Goal: Task Accomplishment & Management: Use online tool/utility

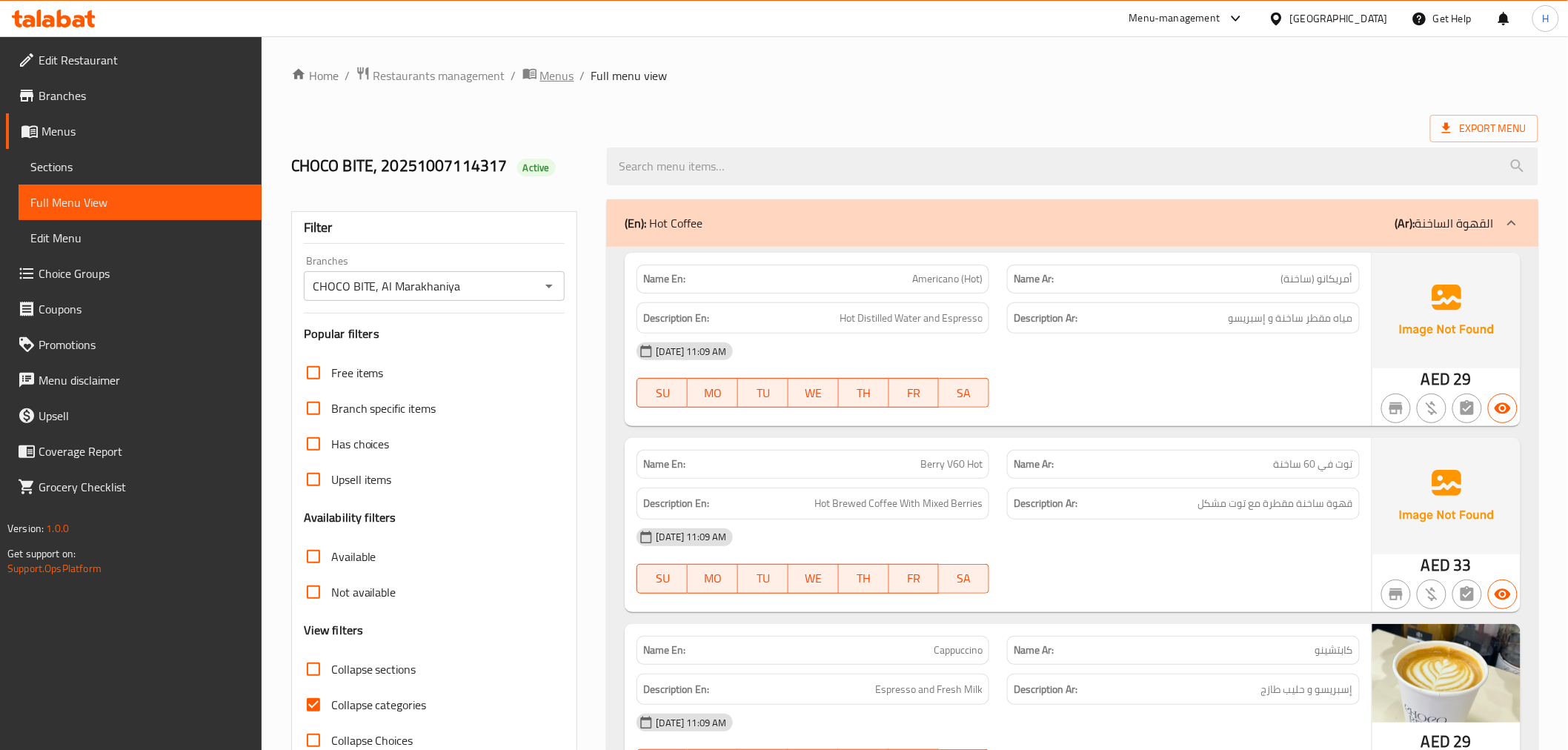
click at [536, 72] on span "breadcrumb" at bounding box center [532, 75] width 18 height 19
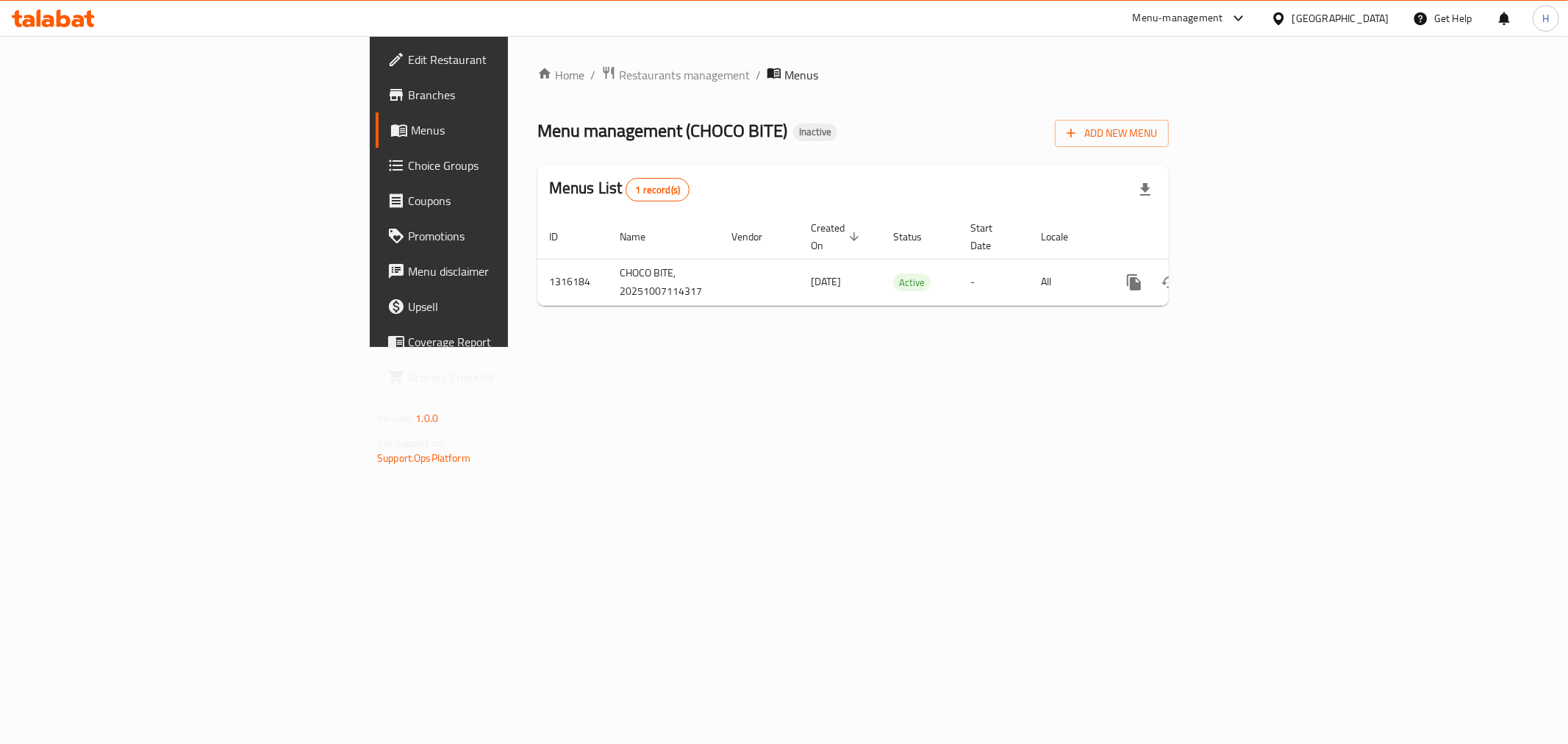
click at [1198, 347] on div "Home / Restaurants management / Menus Menu management ( CHOCO BITE ) Inactive A…" at bounding box center [853, 191] width 691 height 311
click at [619, 72] on span "Restaurants management" at bounding box center [685, 75] width 131 height 18
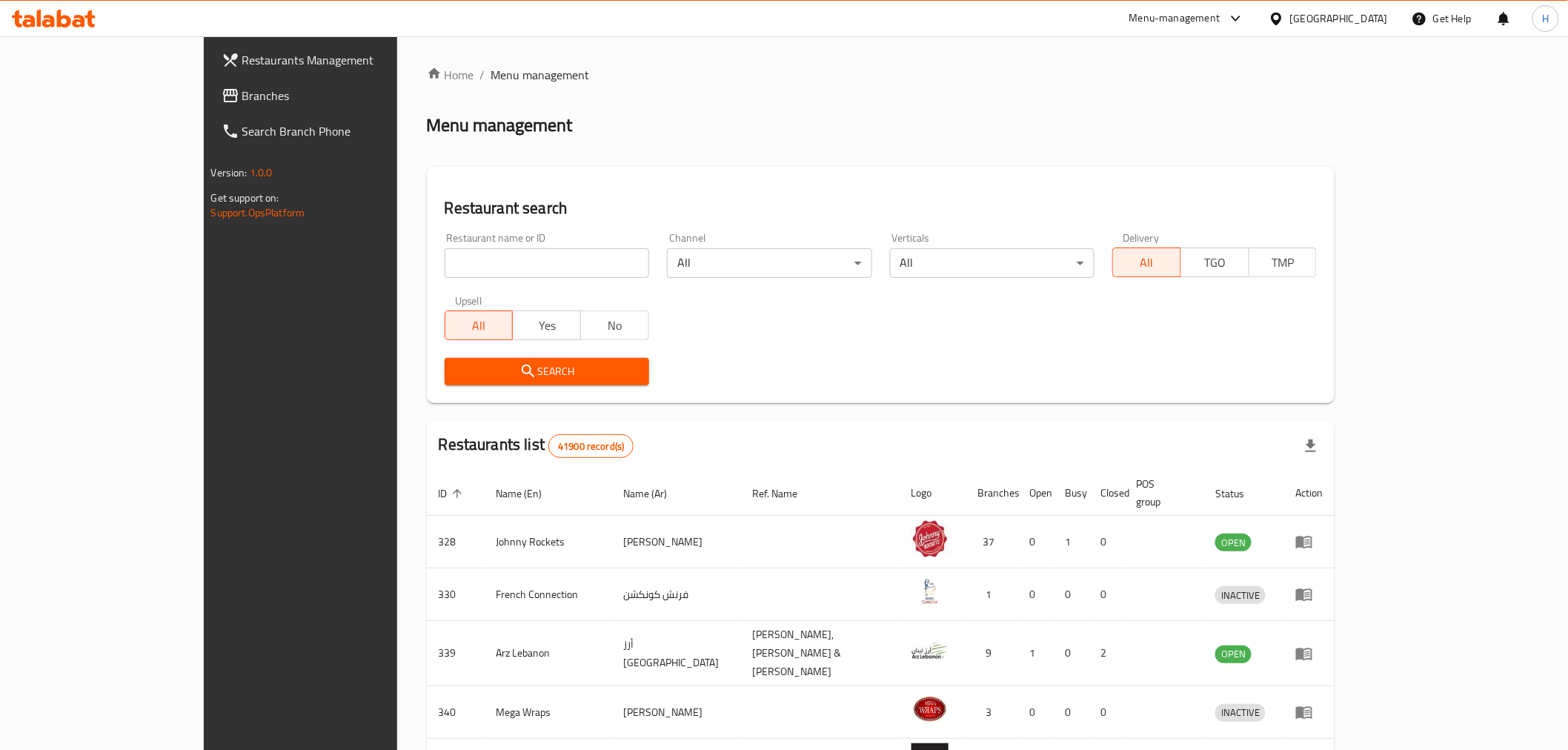
click at [1327, 11] on div "[GEOGRAPHIC_DATA]" at bounding box center [1339, 18] width 98 height 16
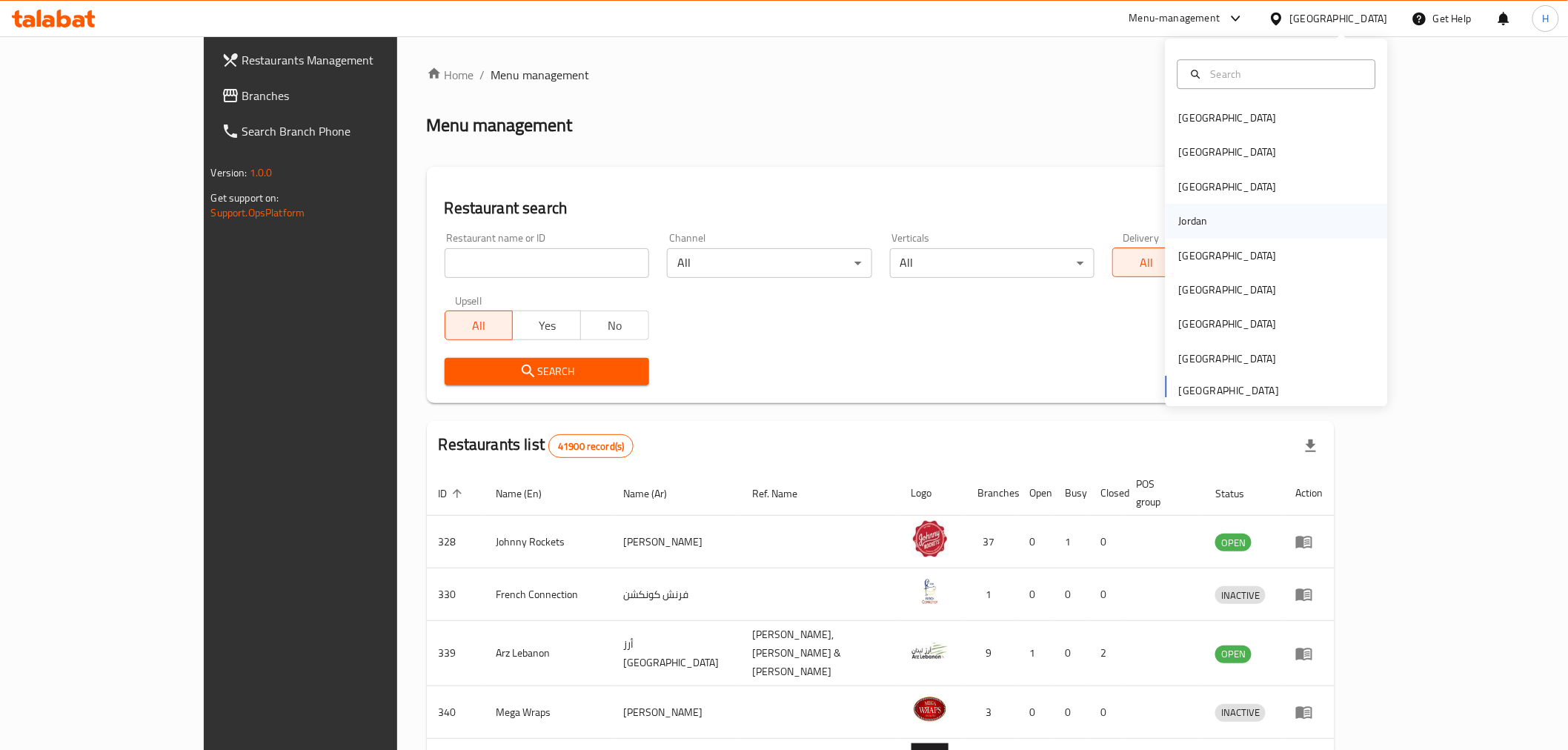
click at [1210, 232] on div "Jordan" at bounding box center [1277, 220] width 222 height 34
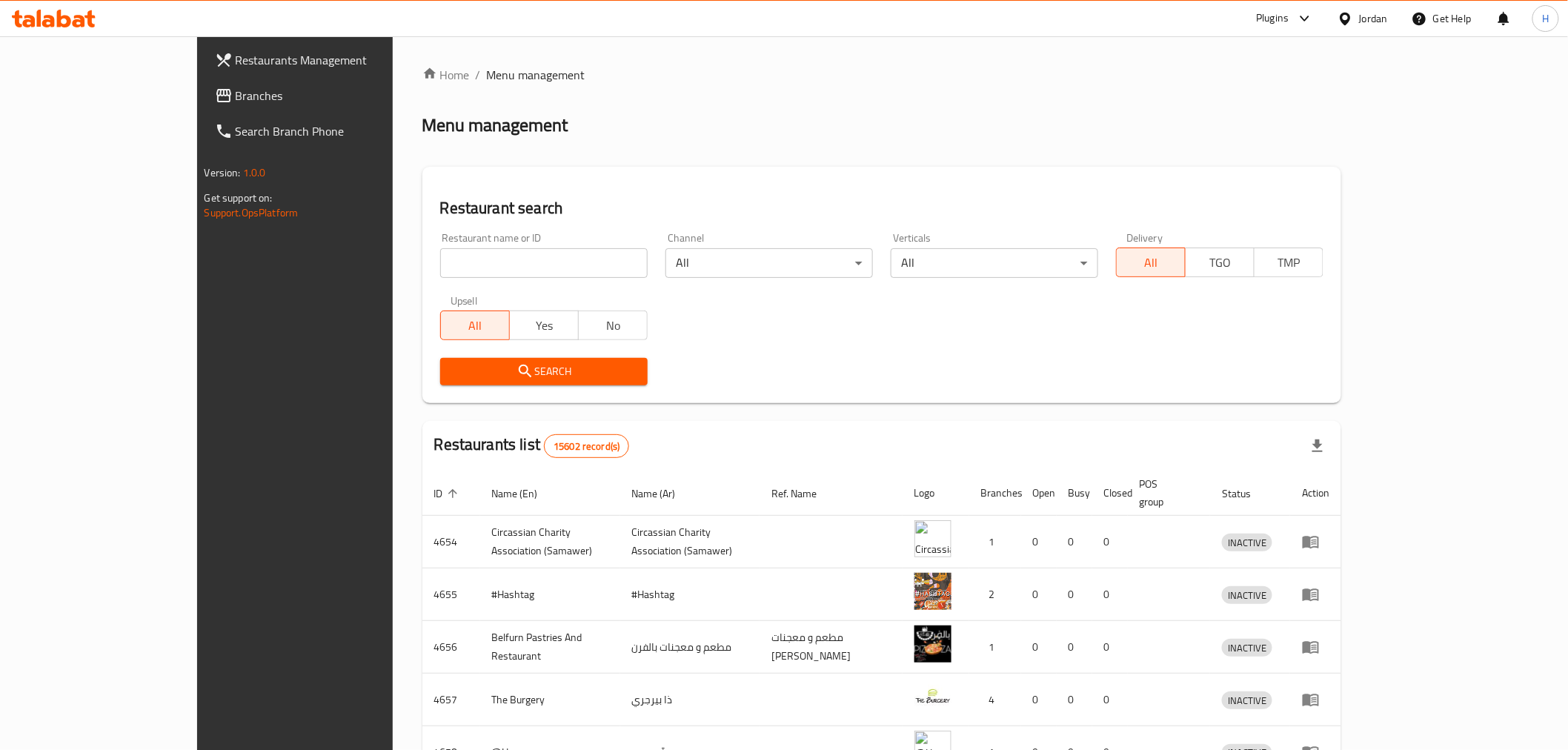
click at [431, 278] on div "Restaurant name or ID Restaurant name or ID" at bounding box center [544, 254] width 225 height 63
paste input "[PERSON_NAME] Dairy"
click at [440, 253] on input "[PERSON_NAME] Dairy" at bounding box center [544, 263] width 207 height 30
type input "[PERSON_NAME] Dairy"
click at [452, 374] on span "Search" at bounding box center [544, 371] width 184 height 19
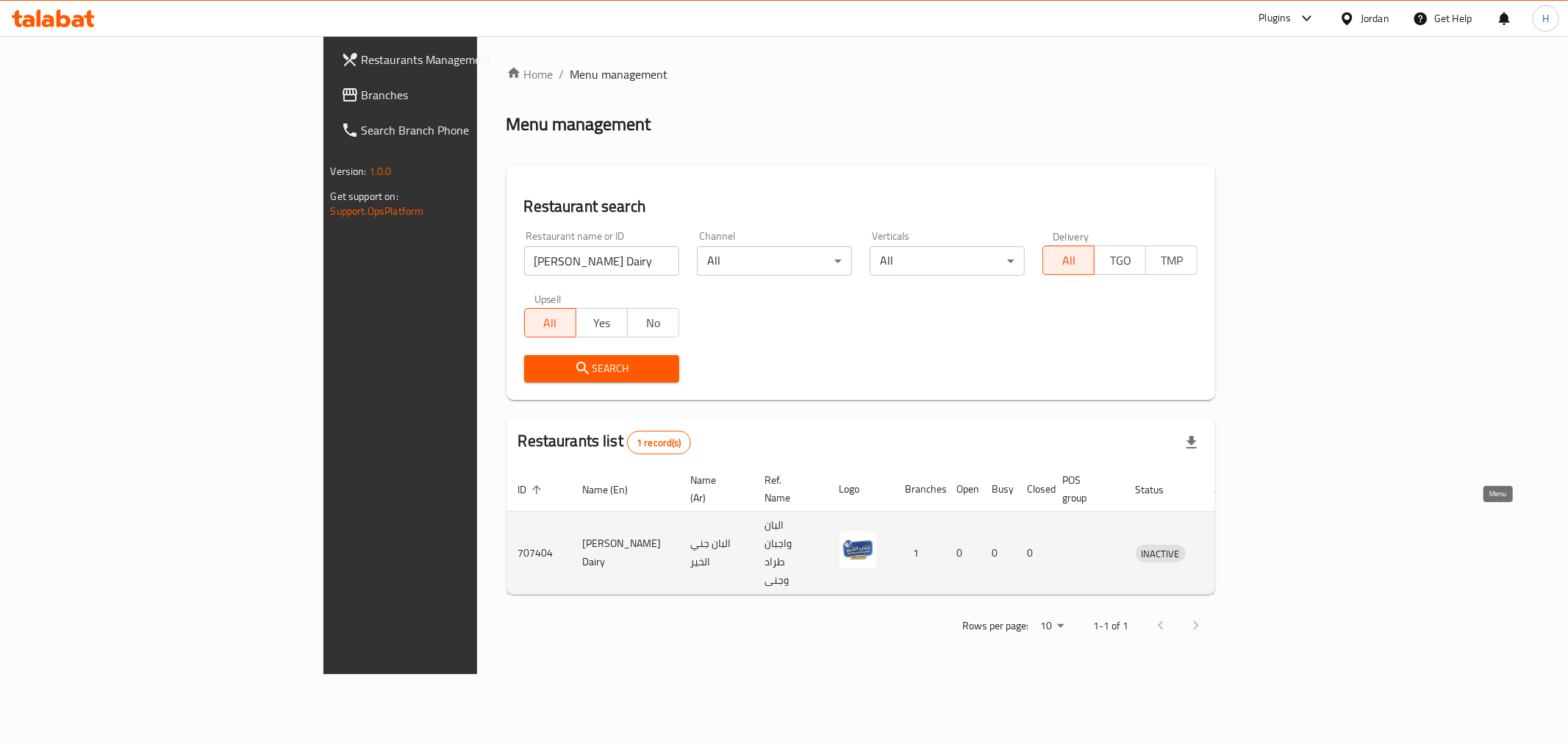
click at [1233, 544] on icon "enhanced table" at bounding box center [1224, 553] width 18 height 18
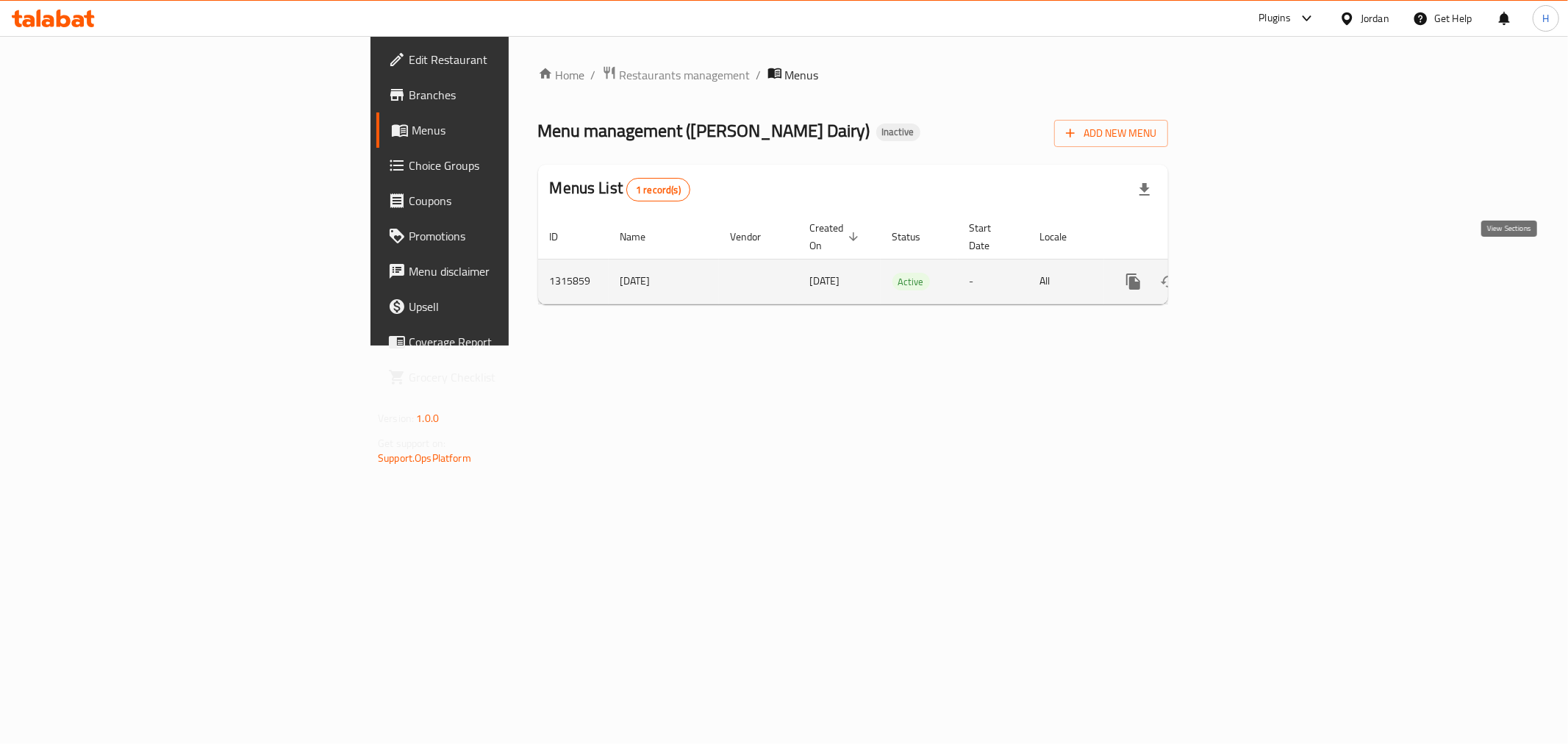
click at [1247, 273] on icon "enhanced table" at bounding box center [1240, 282] width 18 height 18
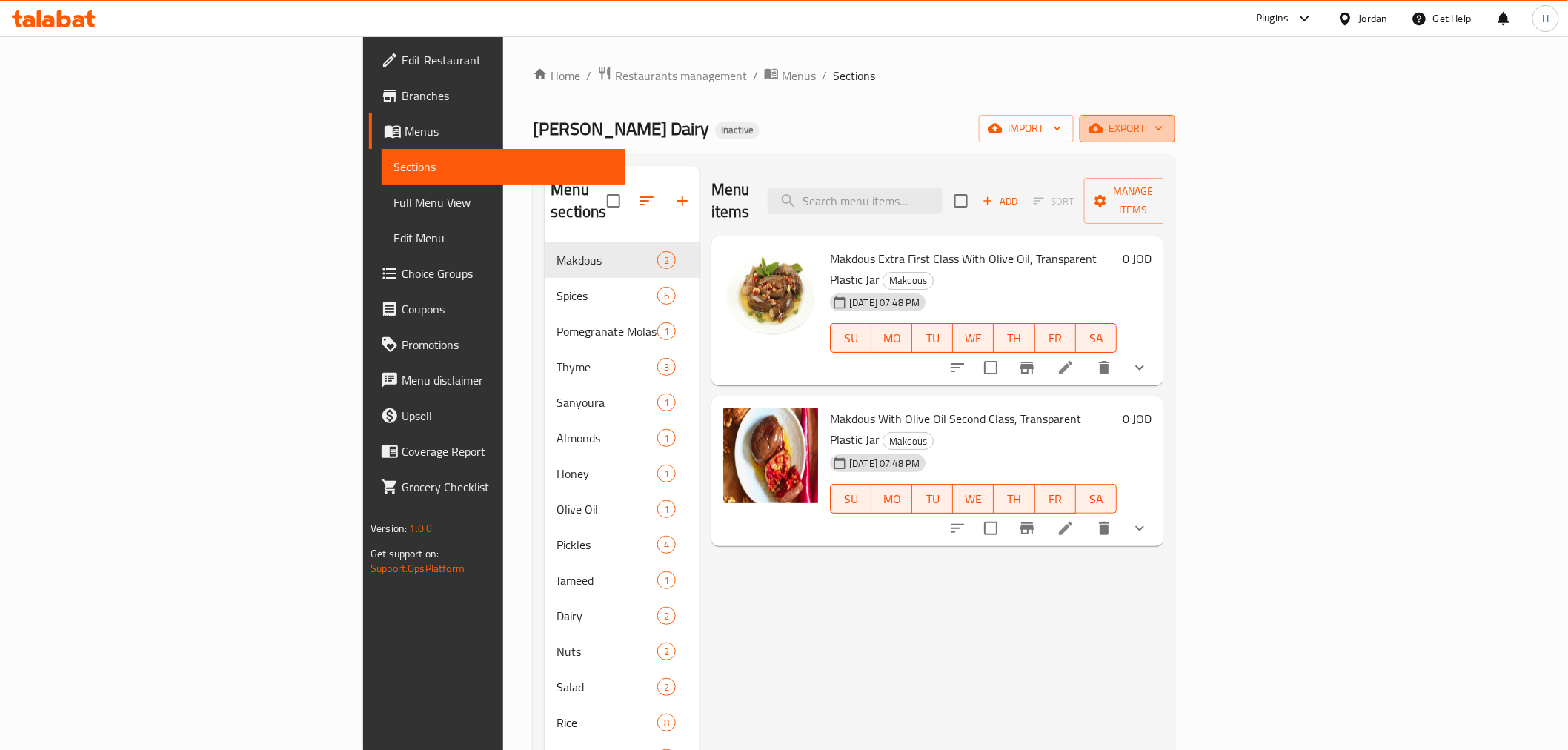
click at [1163, 129] on span "export" at bounding box center [1127, 129] width 72 height 19
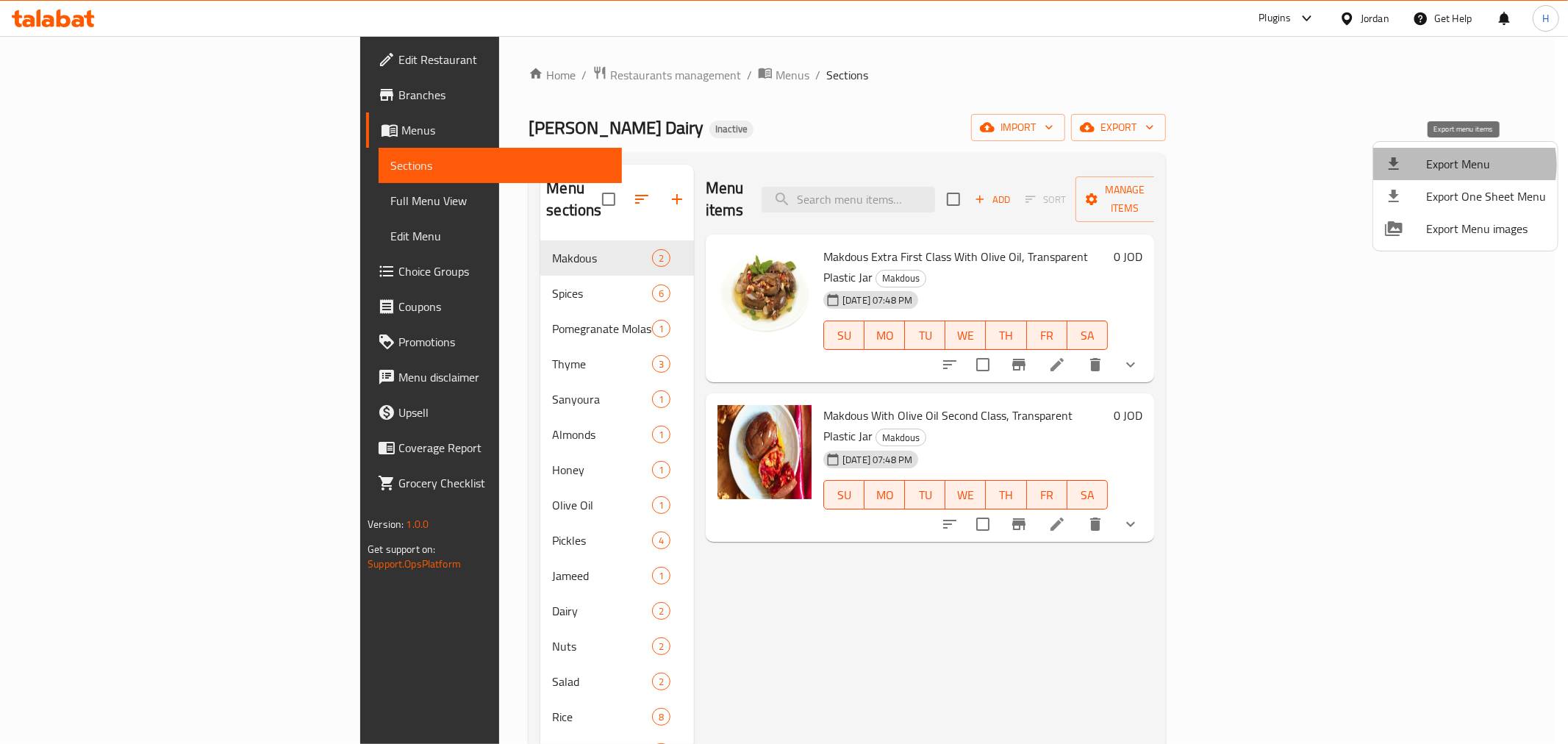
click at [1461, 164] on span "Export Menu" at bounding box center [1485, 164] width 120 height 18
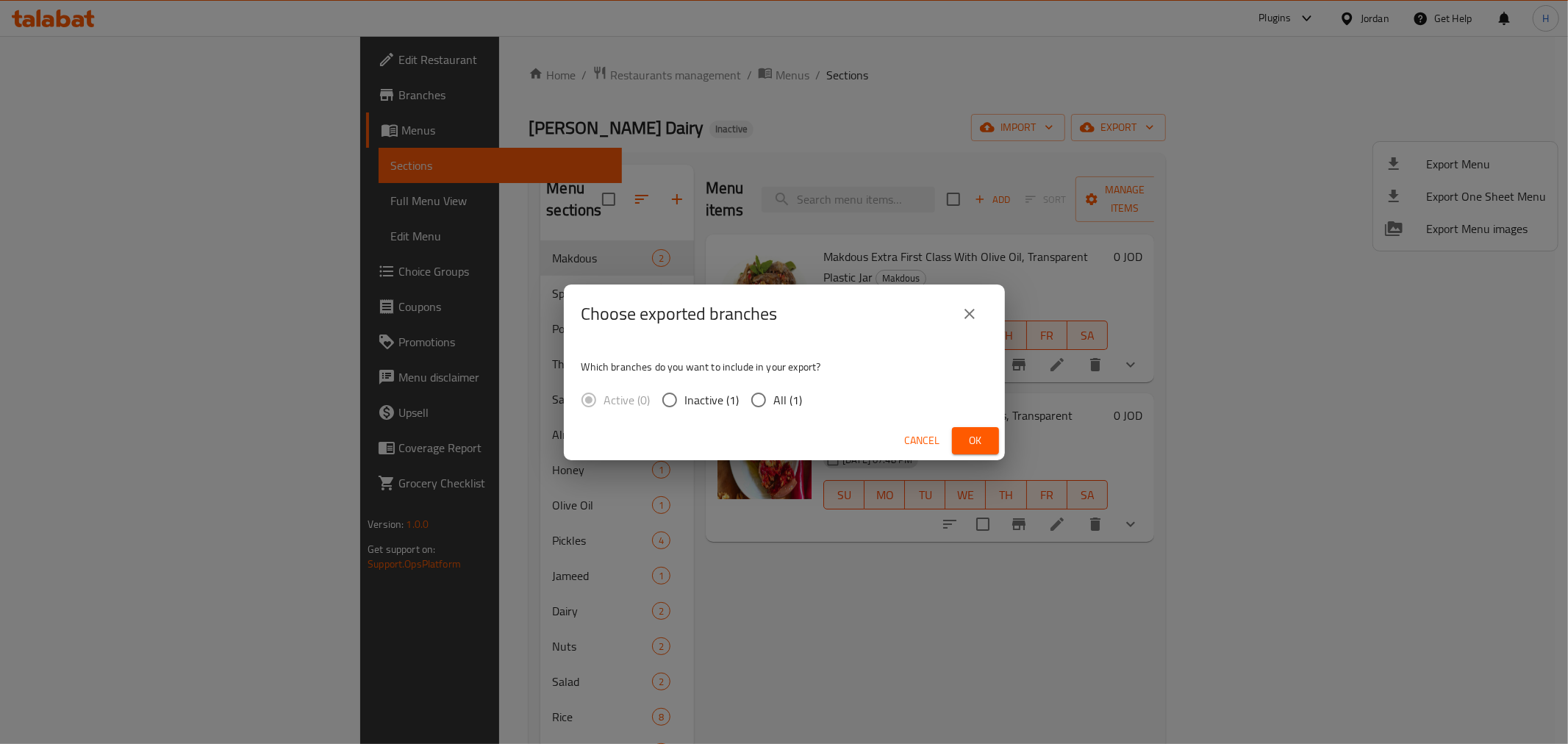
click at [763, 398] on input "All (1)" at bounding box center [758, 400] width 31 height 31
radio input "true"
click at [957, 436] on button "Ok" at bounding box center [975, 440] width 47 height 27
